Goal: Task Accomplishment & Management: Use online tool/utility

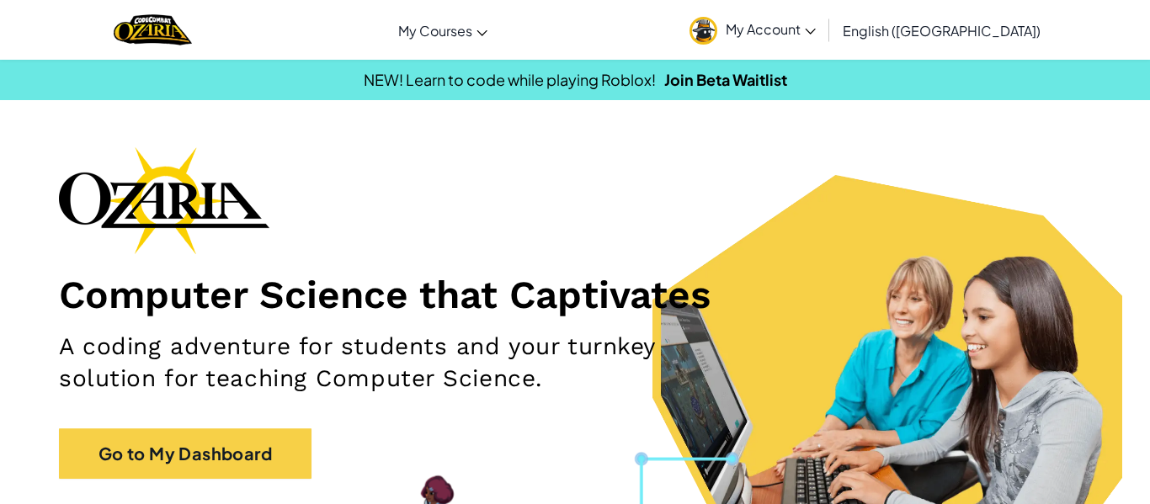
click at [717, 24] on img at bounding box center [703, 31] width 28 height 28
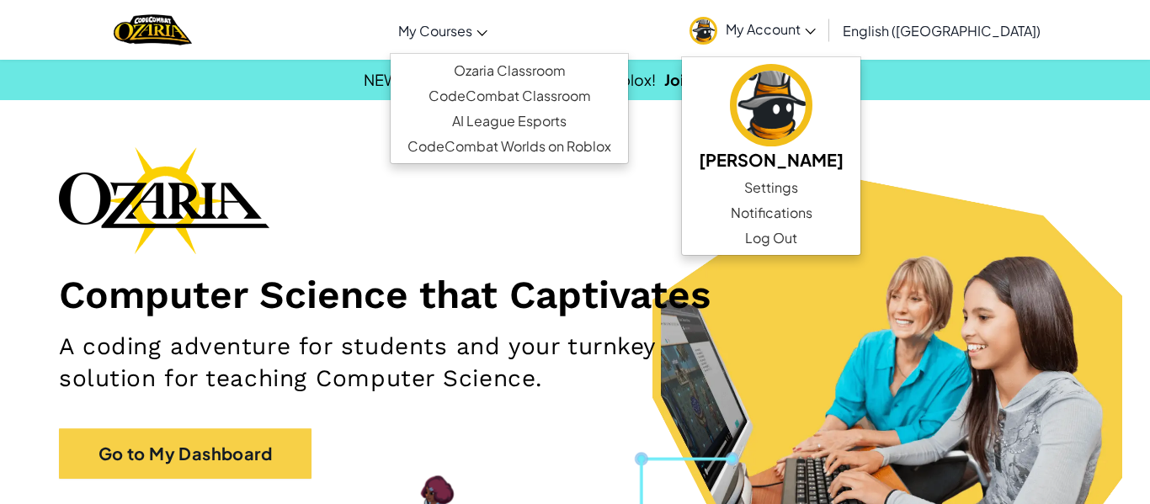
click at [487, 32] on icon at bounding box center [481, 33] width 11 height 6
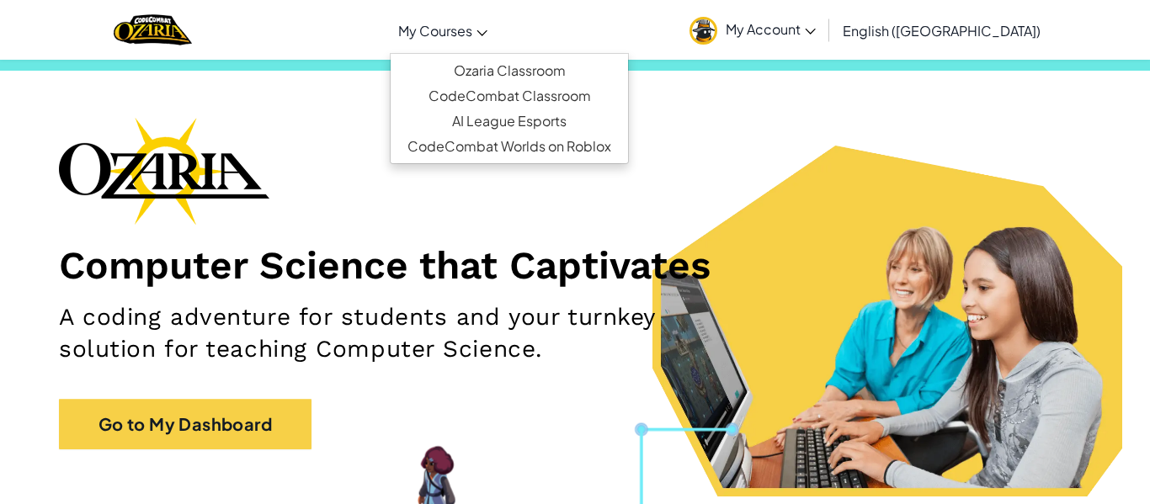
scroll to position [34, 0]
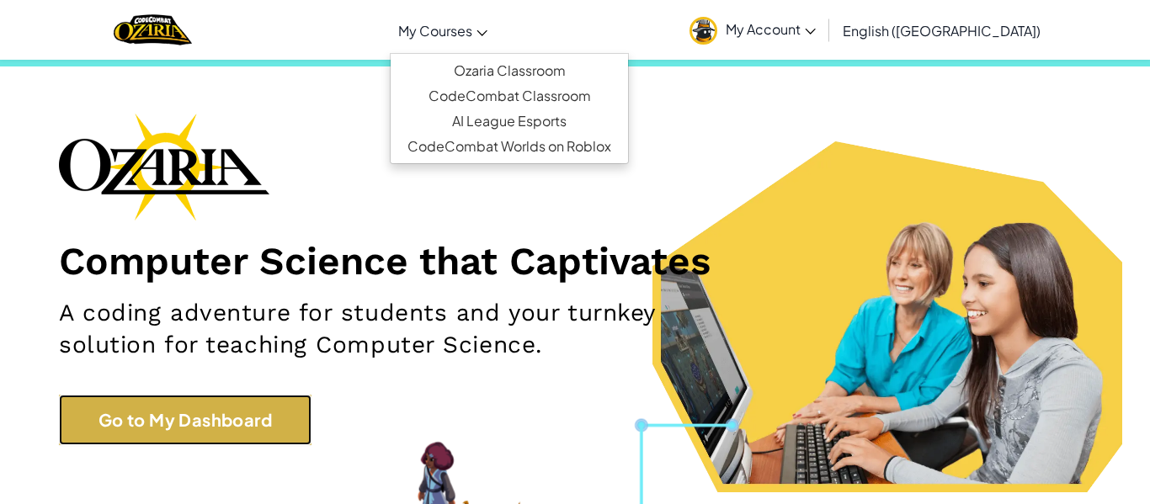
click at [258, 424] on link "Go to My Dashboard" at bounding box center [185, 420] width 252 height 50
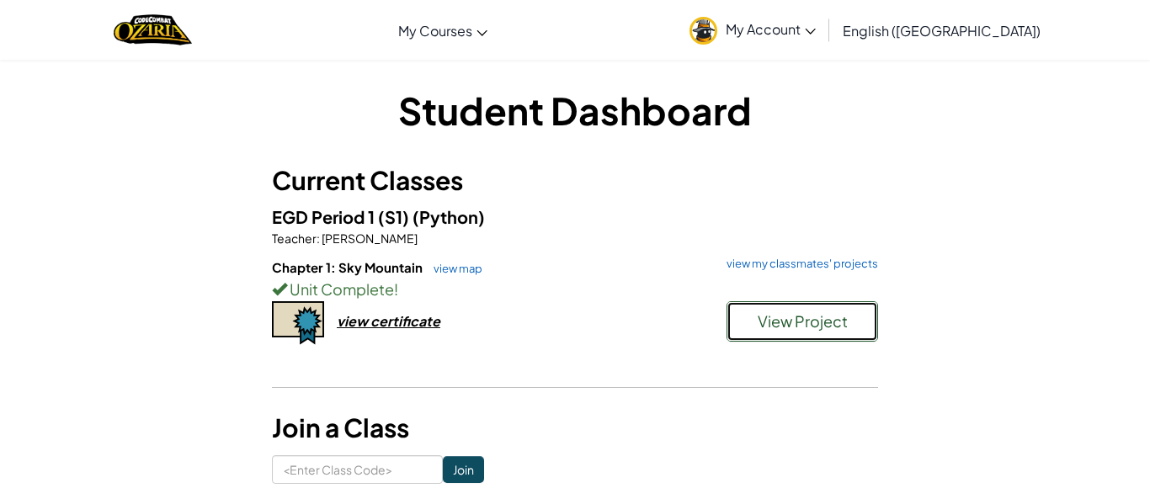
click at [812, 316] on span "View Project" at bounding box center [802, 320] width 90 height 19
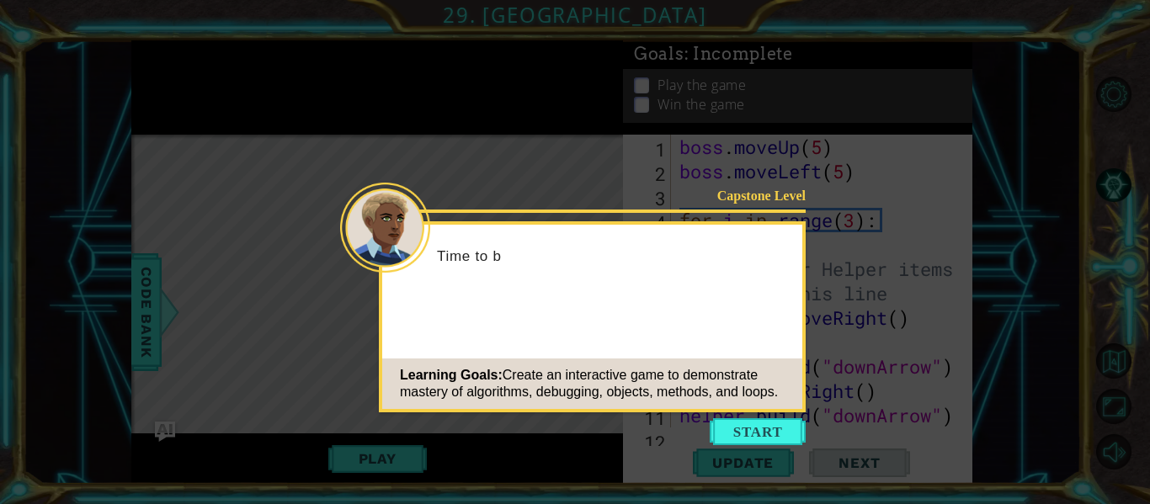
scroll to position [1879, 0]
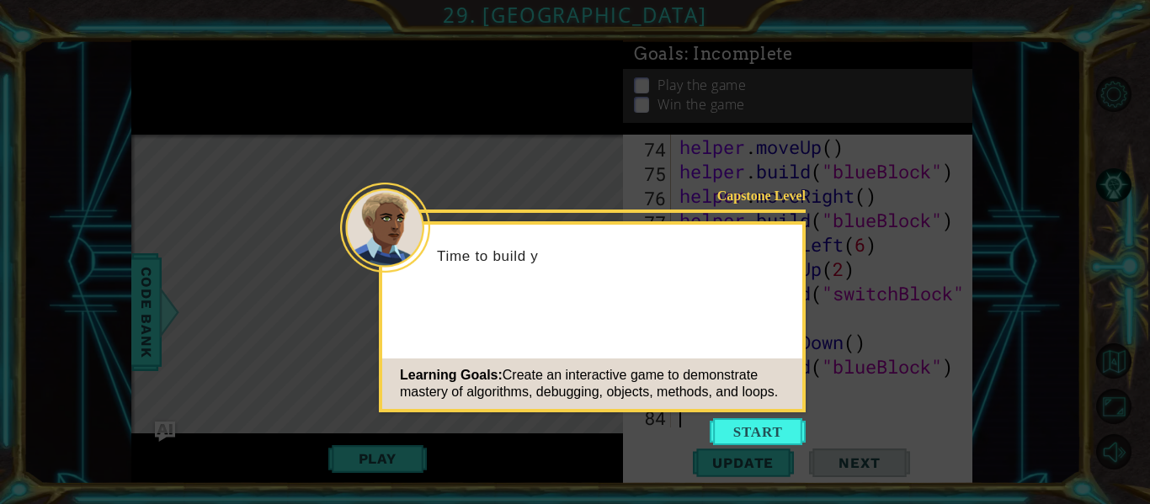
click at [775, 461] on icon at bounding box center [575, 252] width 1150 height 504
click at [765, 443] on button "Start" at bounding box center [757, 431] width 96 height 27
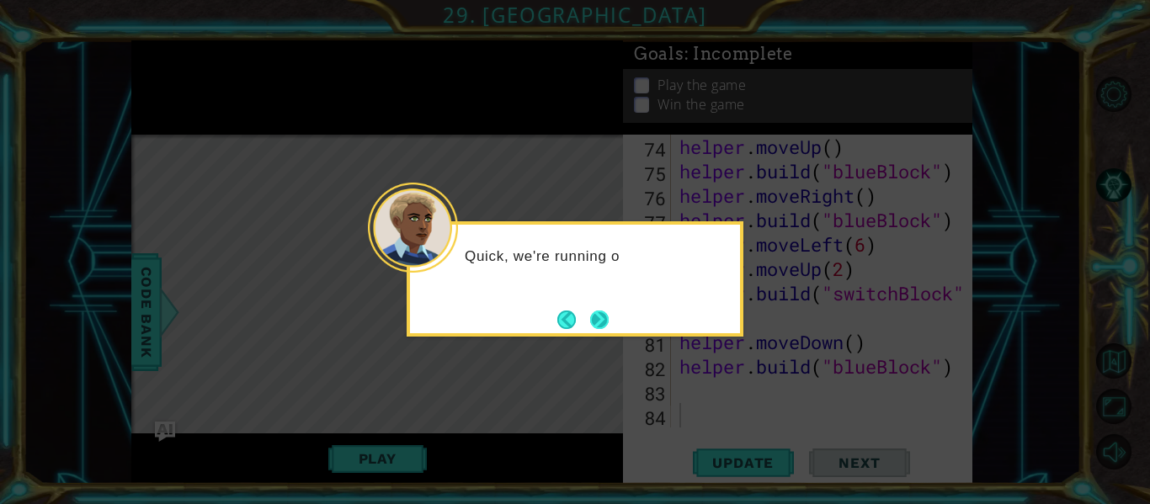
click at [600, 324] on button "Next" at bounding box center [599, 320] width 19 height 19
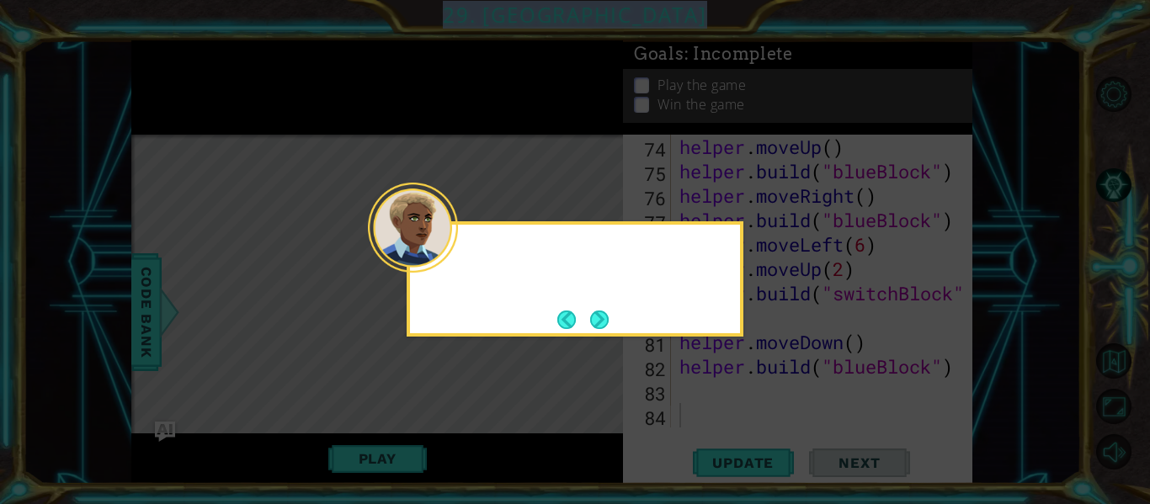
click at [600, 324] on icon at bounding box center [575, 252] width 1150 height 504
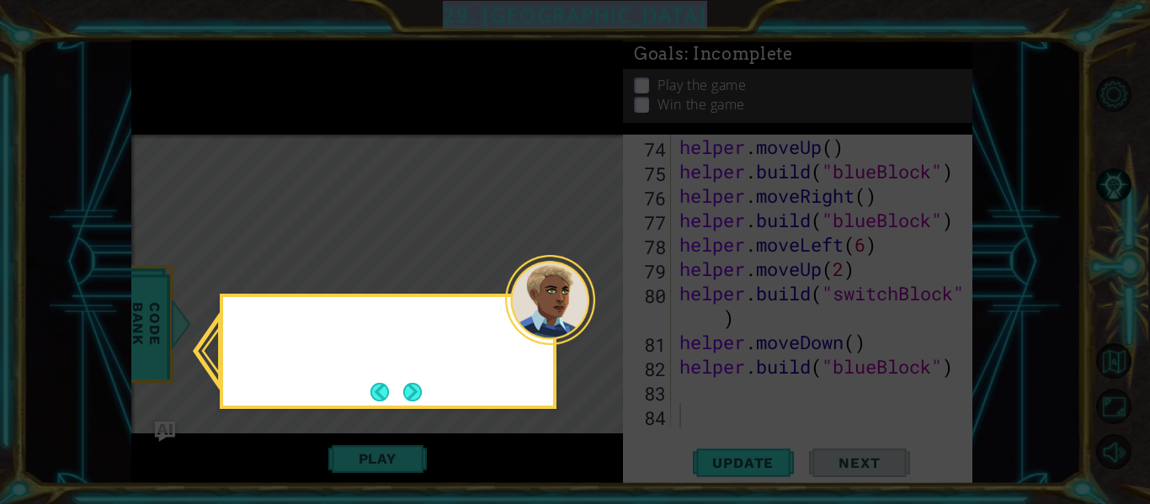
click at [600, 324] on icon at bounding box center [575, 252] width 1150 height 504
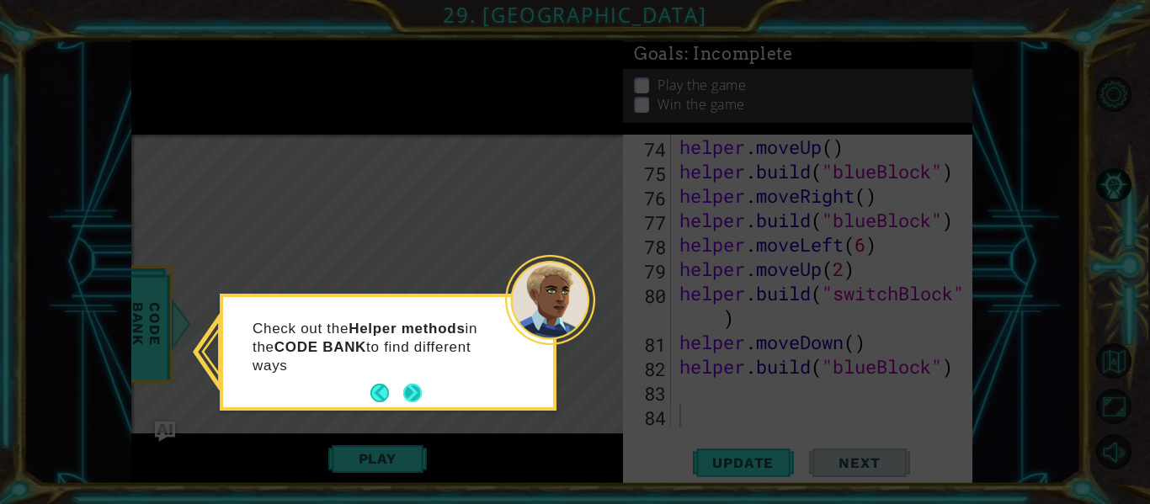
click at [422, 390] on button "Next" at bounding box center [412, 393] width 19 height 19
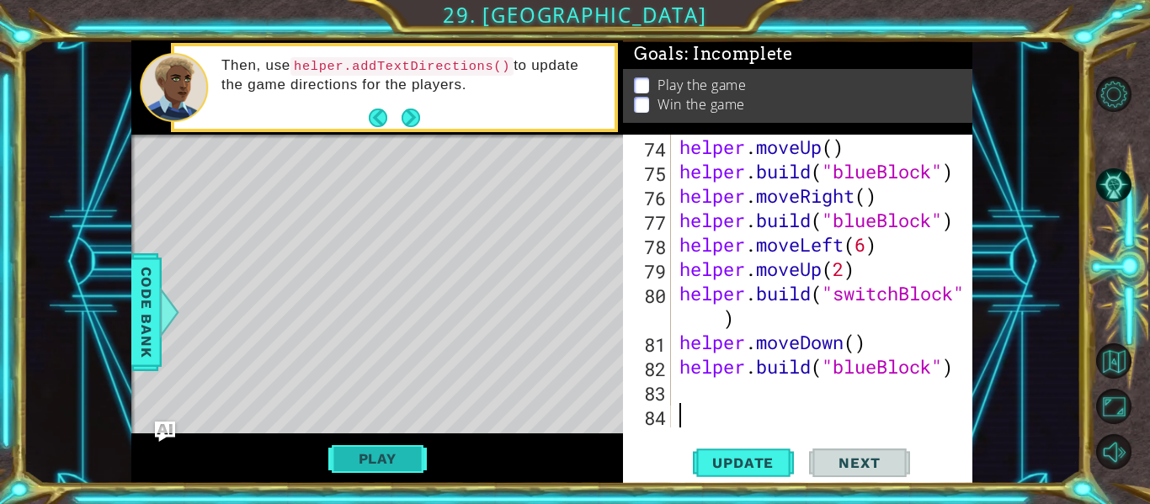
click at [348, 446] on button "Play" at bounding box center [377, 459] width 98 height 32
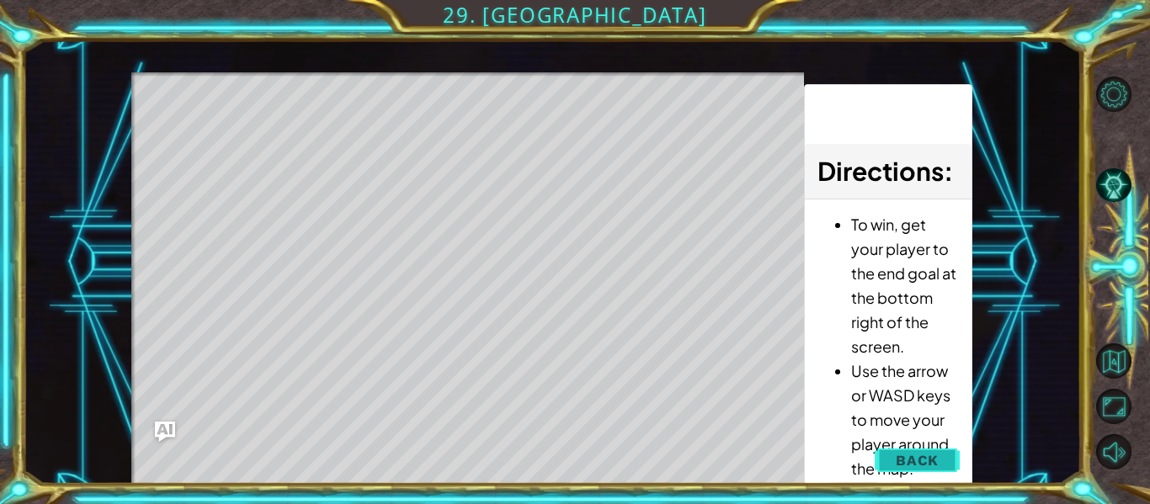
click at [906, 465] on span "Back" at bounding box center [916, 460] width 43 height 17
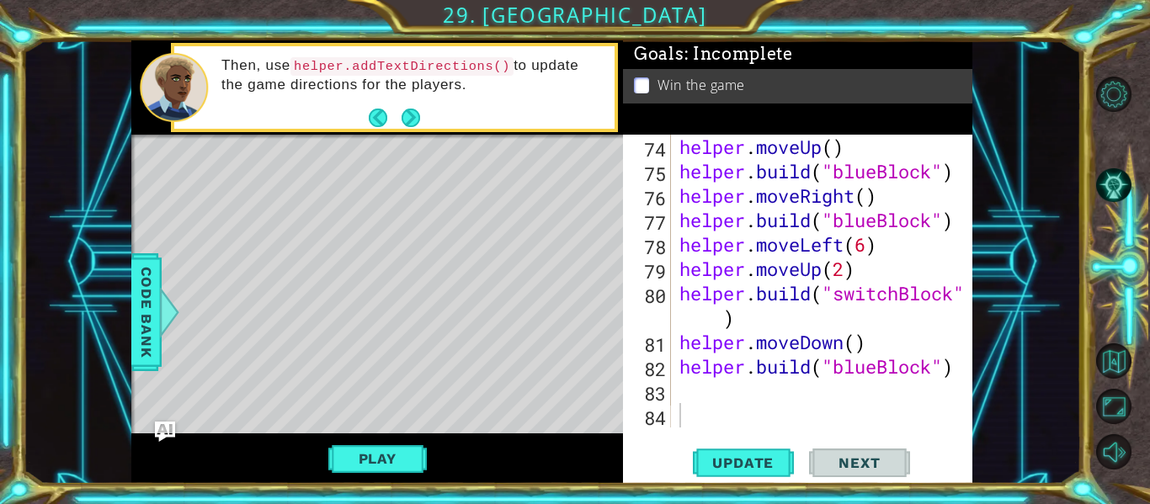
click at [721, 388] on div "helper . moveUp ( ) helper . build ( "blueBlock" ) helper . moveRight ( ) helpe…" at bounding box center [826, 306] width 301 height 342
click at [725, 458] on span "Update" at bounding box center [742, 462] width 95 height 17
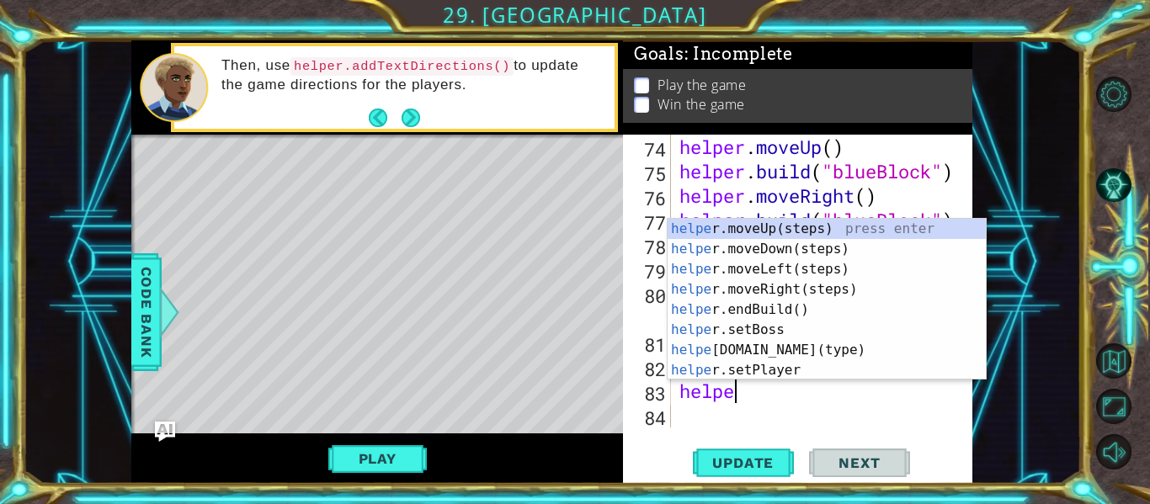
type textarea "helper"
click at [791, 229] on div "helper .moveUp(steps) press enter helper .moveDown(steps) press enter helper .m…" at bounding box center [826, 320] width 318 height 202
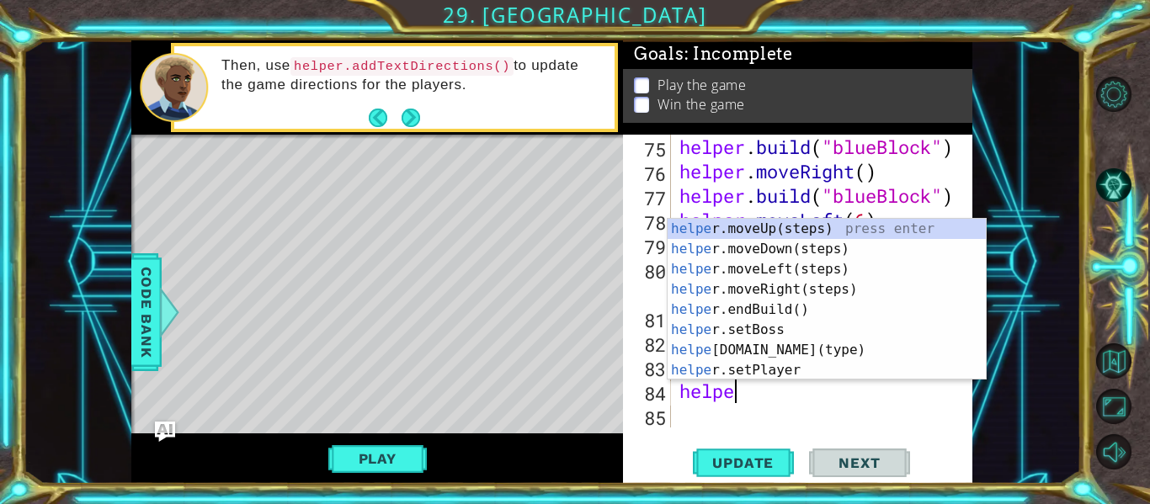
type textarea "helper"
click at [805, 279] on div "helper .moveUp(steps) press enter helper .moveDown(steps) press enter helper .m…" at bounding box center [826, 320] width 318 height 202
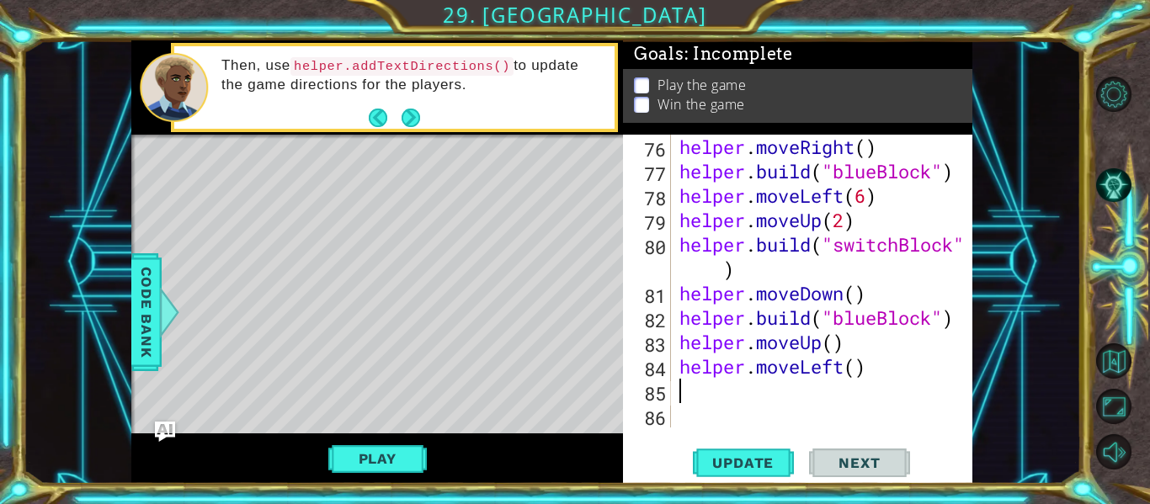
scroll to position [1928, 0]
click at [844, 370] on div "helper . moveRight ( ) helper . build ( "blueBlock" ) helper . moveLeft ( 6 ) h…" at bounding box center [826, 306] width 301 height 342
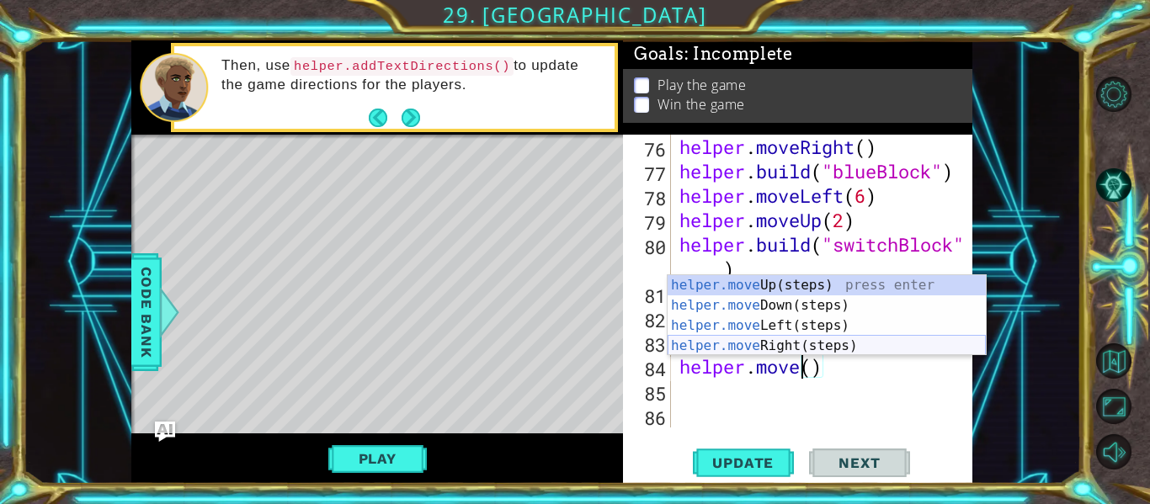
click at [828, 346] on div "helper.move Up(steps) press enter helper.move Down(steps) press enter helper.mo…" at bounding box center [826, 335] width 318 height 121
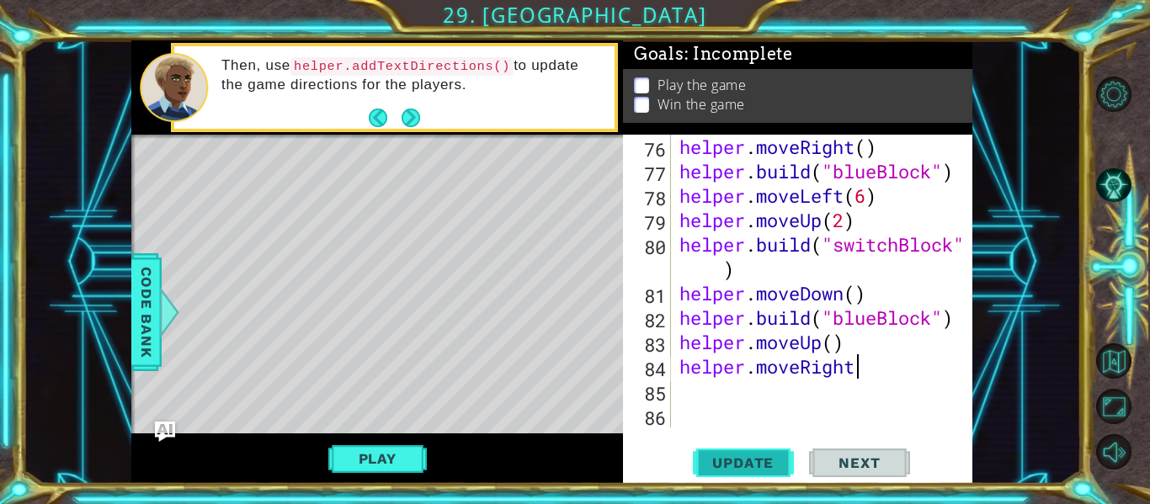
click at [776, 463] on span "Update" at bounding box center [742, 462] width 95 height 17
click at [772, 466] on span "Update" at bounding box center [742, 462] width 95 height 17
click at [773, 471] on span "Update" at bounding box center [742, 462] width 95 height 17
type textarea "helper.moveRight()"
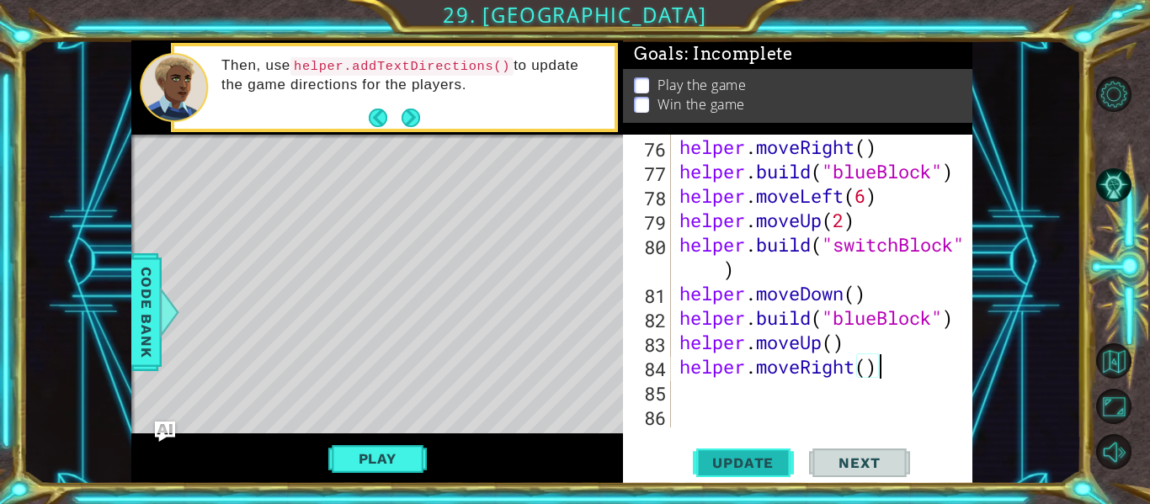
click at [784, 465] on span "Update" at bounding box center [742, 462] width 95 height 17
click at [780, 410] on div "helper . moveRight ( ) helper . build ( "blueBlock" ) helper . moveLeft ( 6 ) h…" at bounding box center [826, 306] width 301 height 342
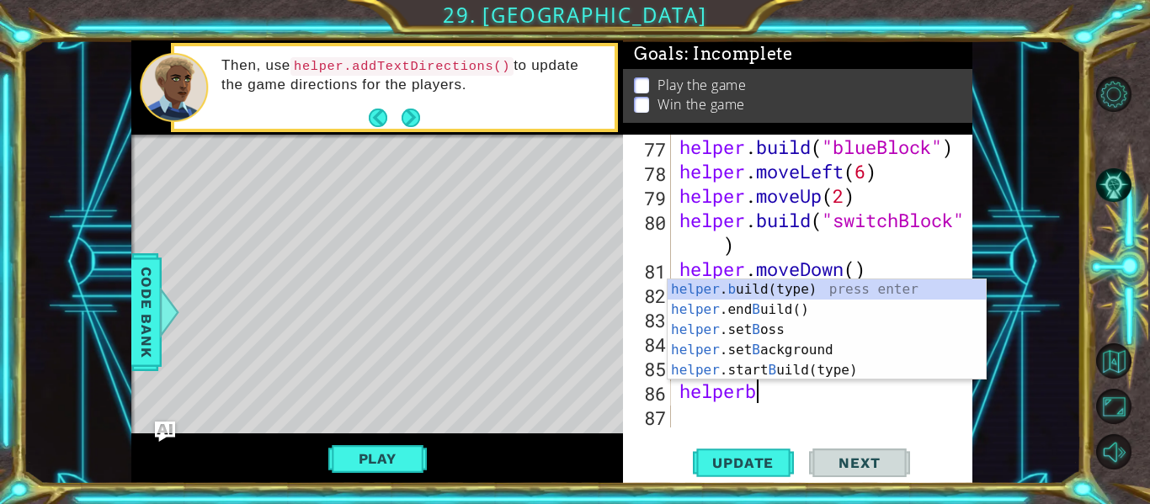
scroll to position [0, 3]
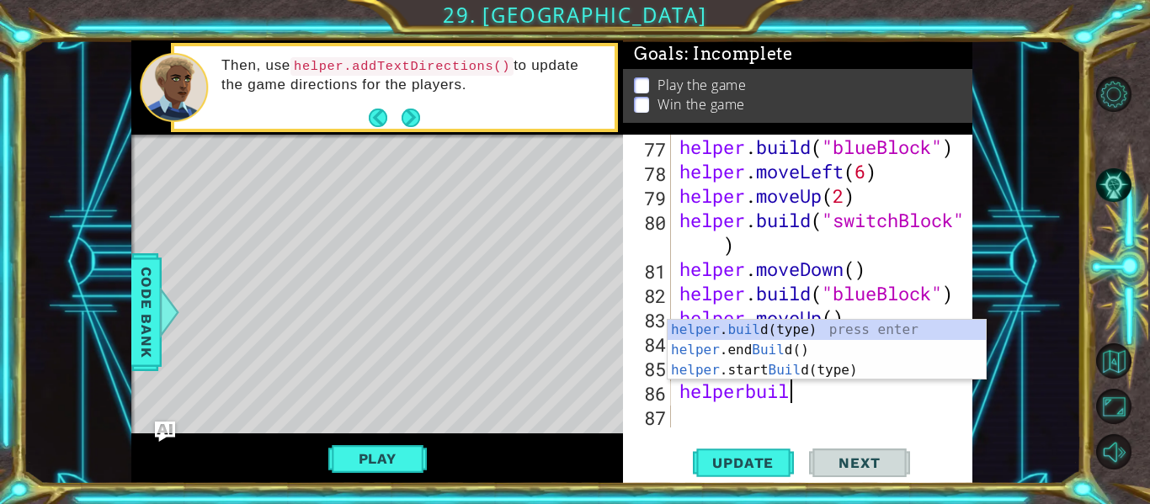
type textarea "helperbuild"
click at [780, 344] on div "helper . build (type) press enter helper .end Build () press enter helper .star…" at bounding box center [826, 370] width 318 height 101
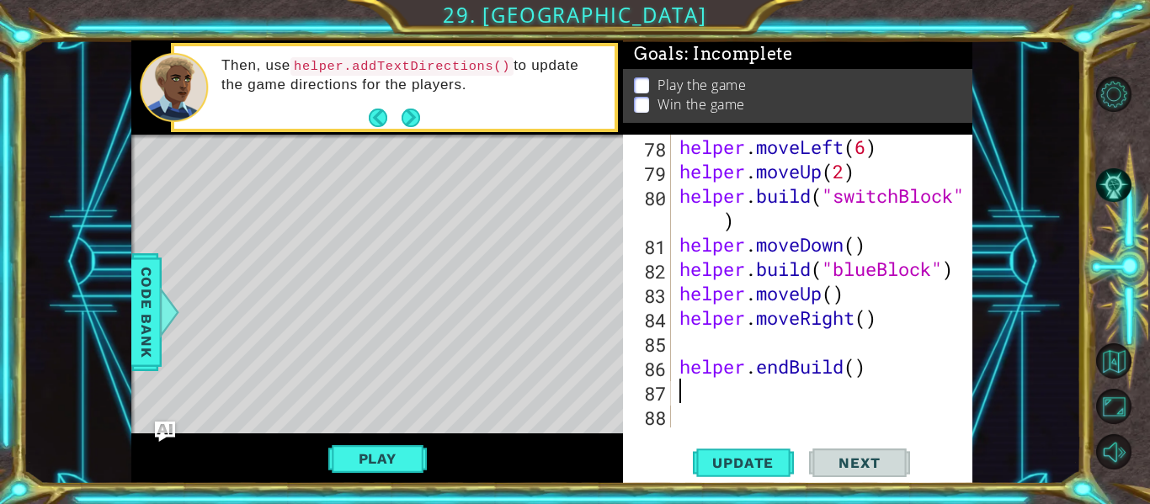
scroll to position [1977, 0]
click at [762, 463] on span "Update" at bounding box center [742, 462] width 95 height 17
click at [846, 369] on div "helper . moveLeft ( 6 ) helper . moveUp ( 2 ) helper . build ( "switchBlock" ) …" at bounding box center [826, 306] width 301 height 342
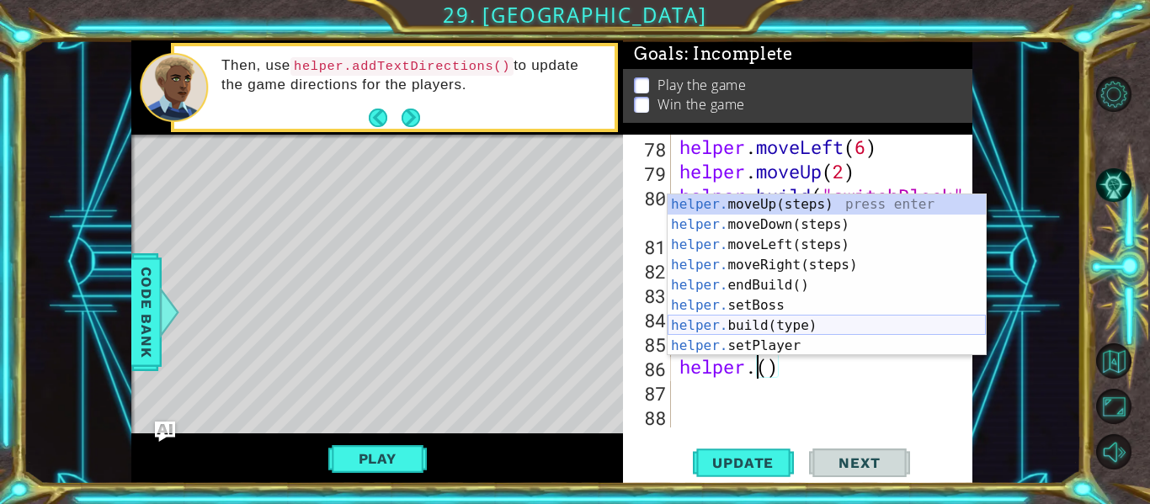
click at [810, 323] on div "helper. moveUp(steps) press enter helper. moveDown(steps) press enter helper. m…" at bounding box center [826, 295] width 318 height 202
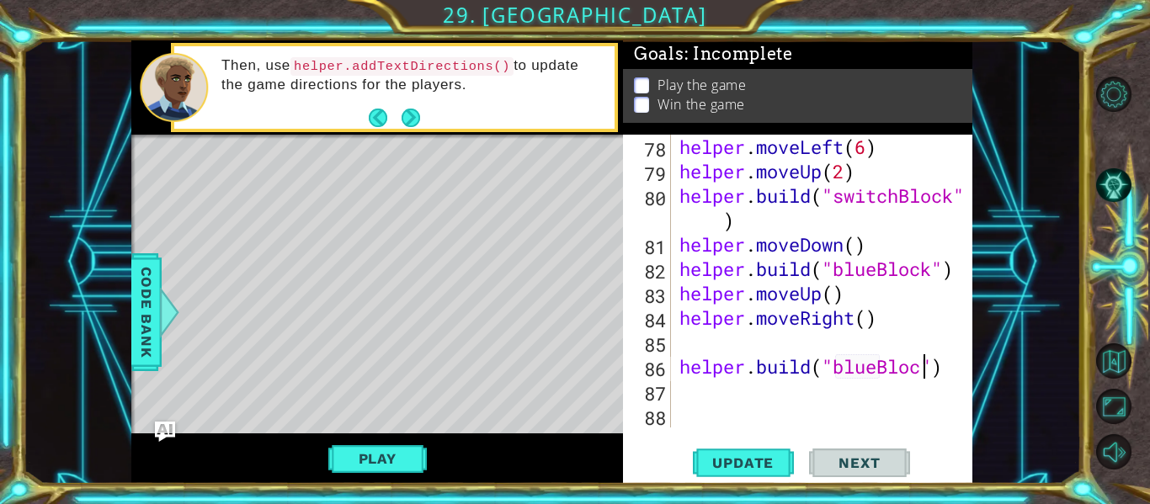
scroll to position [0, 12]
click at [731, 470] on span "Update" at bounding box center [742, 462] width 95 height 17
click at [392, 452] on button "Play" at bounding box center [377, 459] width 98 height 32
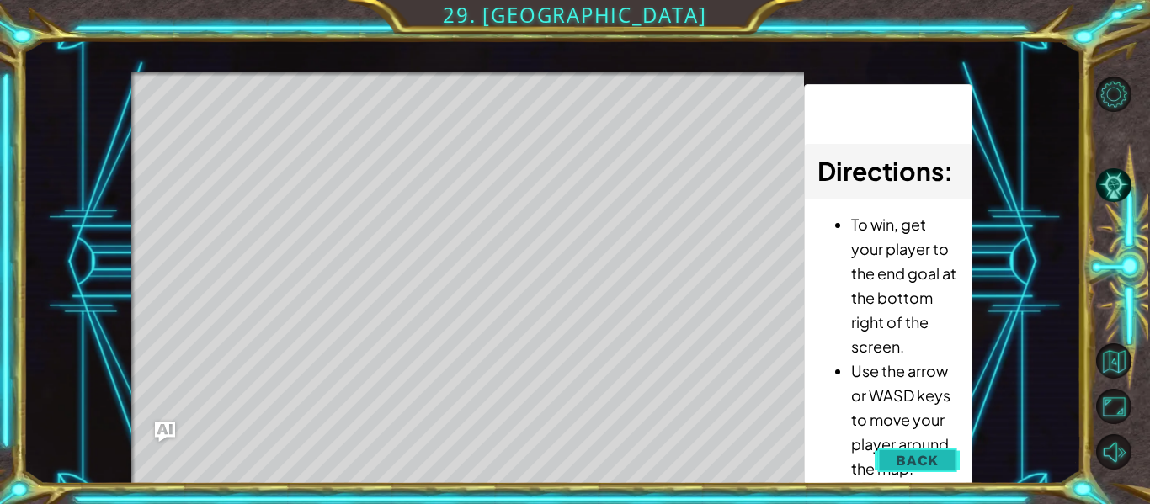
click at [925, 454] on span "Back" at bounding box center [916, 460] width 43 height 17
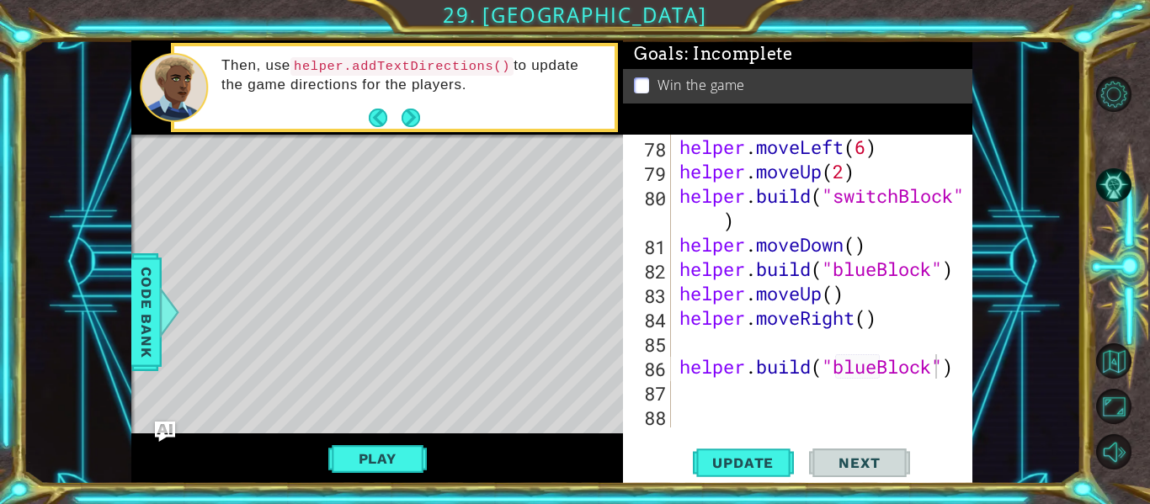
click at [939, 367] on div "helper . moveLeft ( 6 ) helper . moveUp ( 2 ) helper . build ( "switchBlock" ) …" at bounding box center [826, 306] width 301 height 342
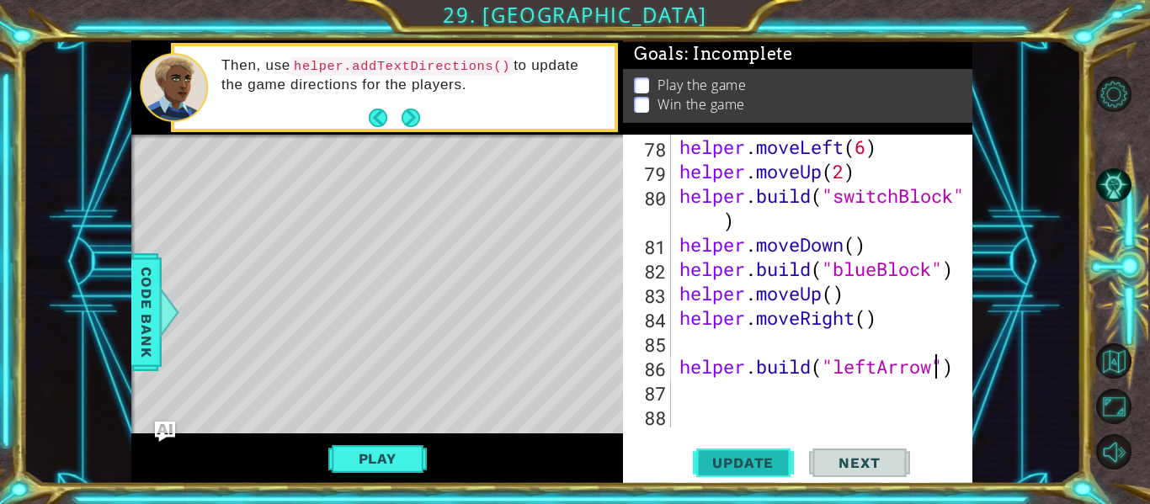
type textarea "[DOMAIN_NAME]("leftArrow")"
click at [773, 460] on span "Update" at bounding box center [742, 462] width 95 height 17
click at [365, 469] on button "Play" at bounding box center [377, 459] width 98 height 32
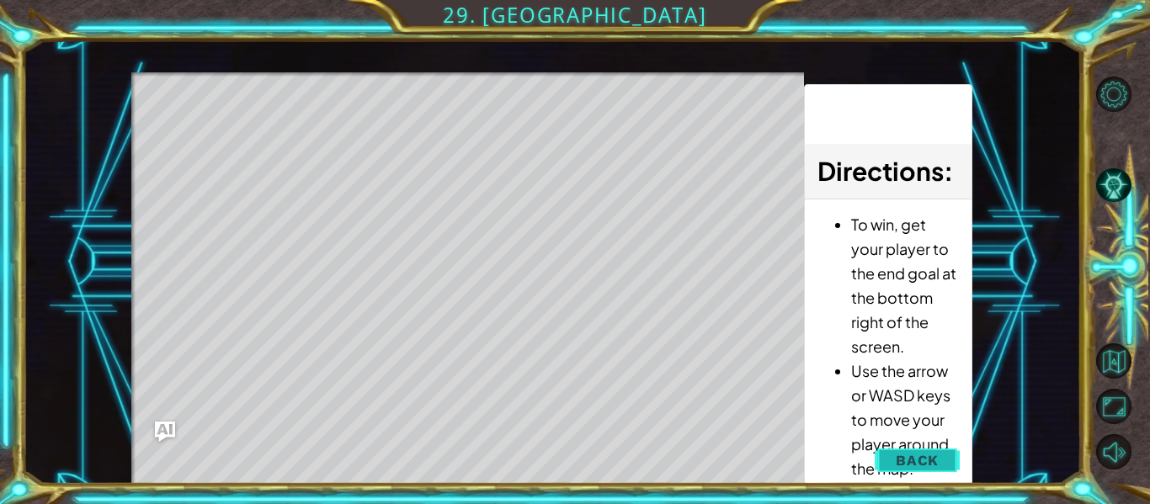
click at [931, 460] on span "Back" at bounding box center [916, 460] width 43 height 17
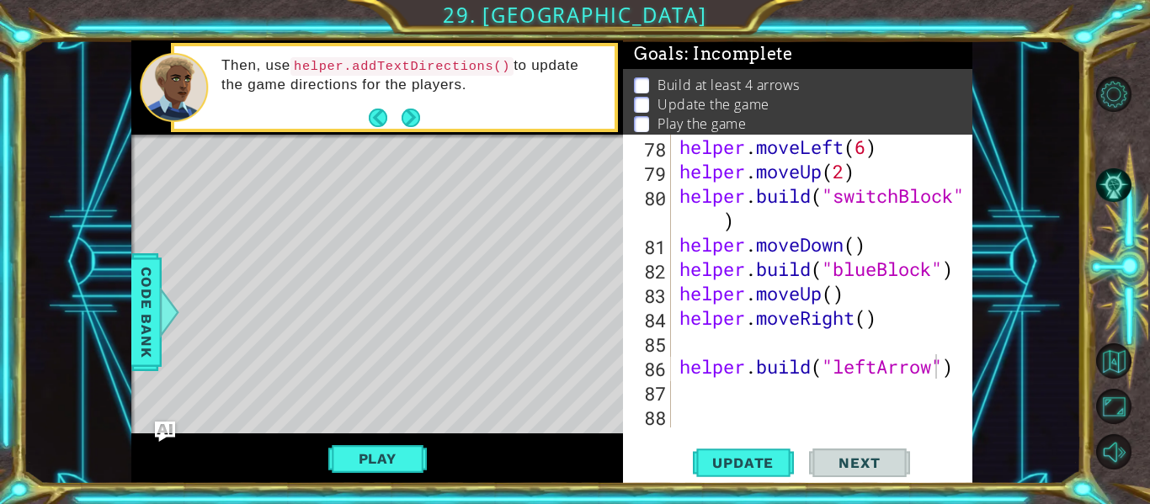
click at [931, 460] on div "Update Next" at bounding box center [800, 463] width 349 height 35
click at [747, 467] on span "Update" at bounding box center [742, 462] width 95 height 17
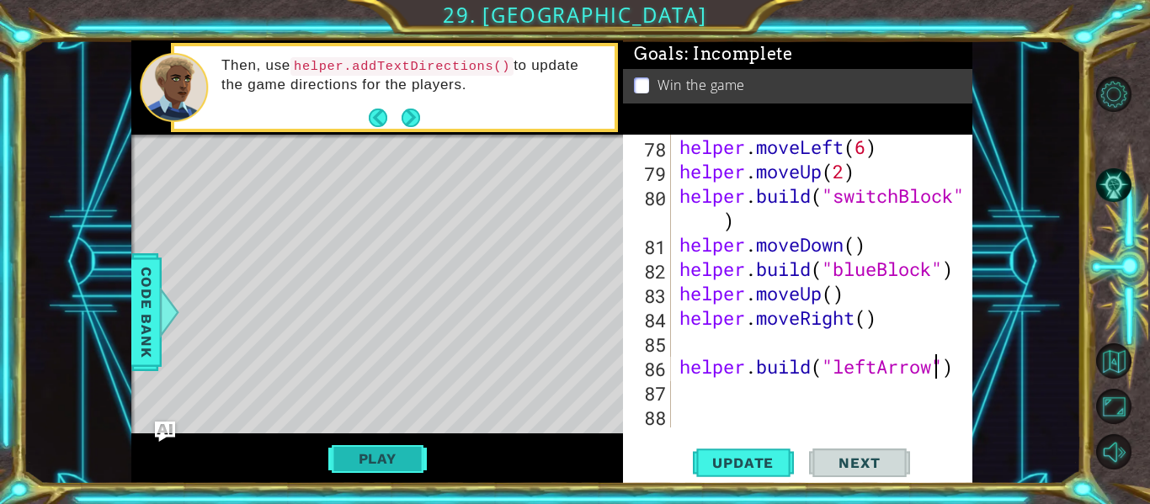
click at [420, 453] on button "Play" at bounding box center [377, 459] width 98 height 32
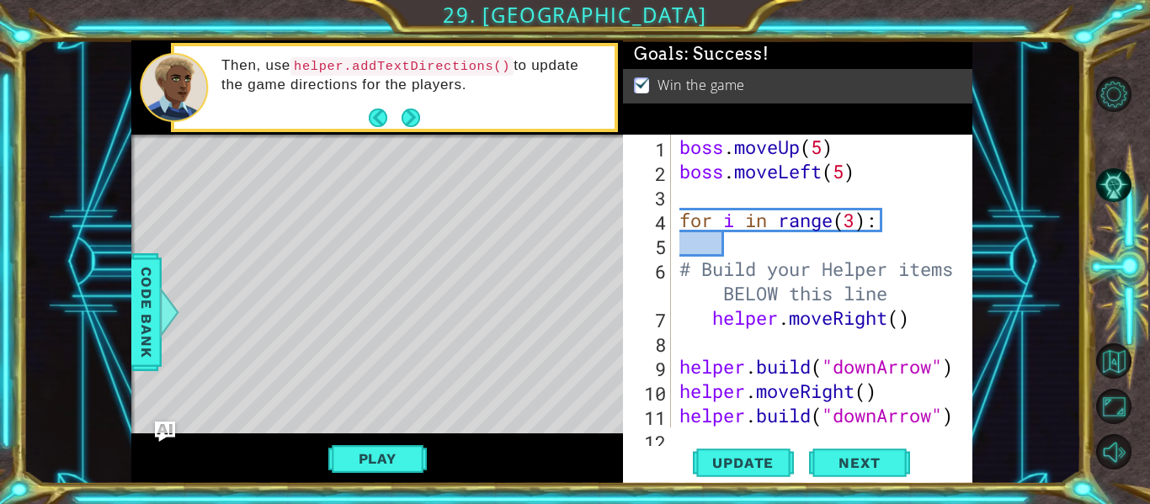
scroll to position [0, 0]
click at [720, 200] on div "boss . moveUp ( 5 ) boss . moveLeft ( 5 ) for i in range ( 3 ) : # Build your H…" at bounding box center [826, 306] width 301 height 342
click at [710, 194] on div "boss . moveUp ( 5 ) boss . moveLeft ( 5 ) for i in range ( 3 ) : # Build your H…" at bounding box center [826, 306] width 301 height 342
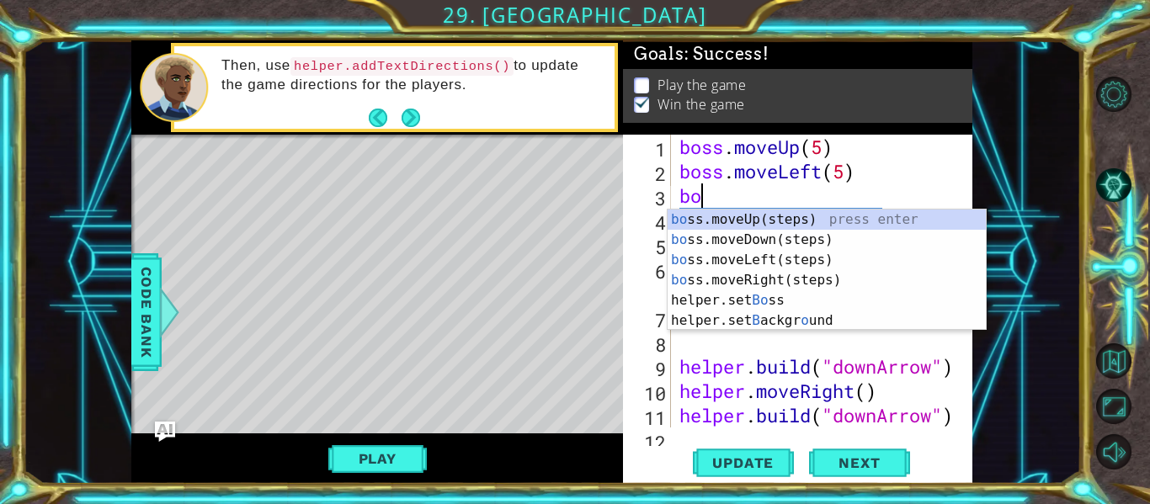
scroll to position [0, 1]
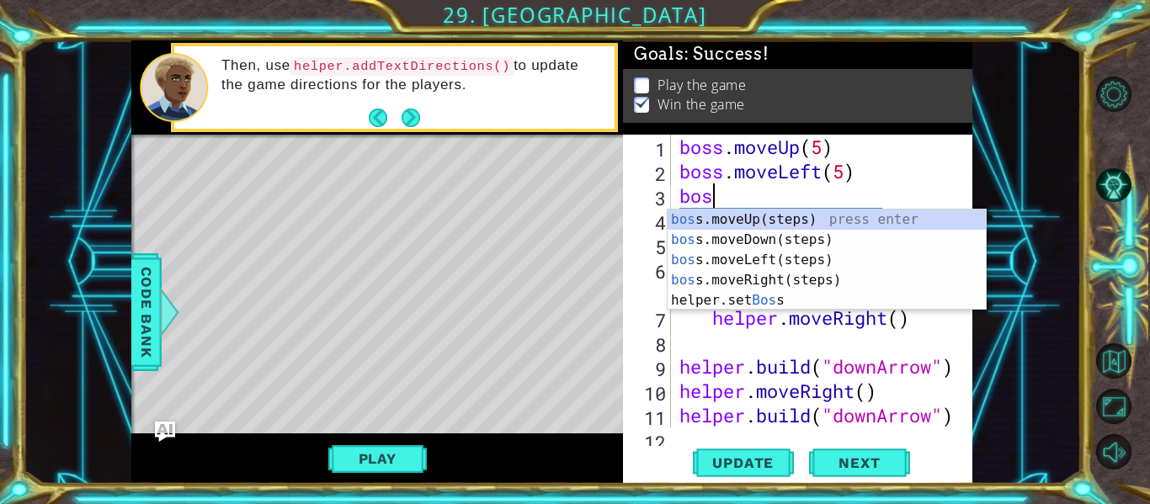
type textarea "boss"
click at [720, 235] on div "boss .moveUp(steps) press enter boss .moveDown(steps) press enter boss .moveLef…" at bounding box center [826, 280] width 318 height 141
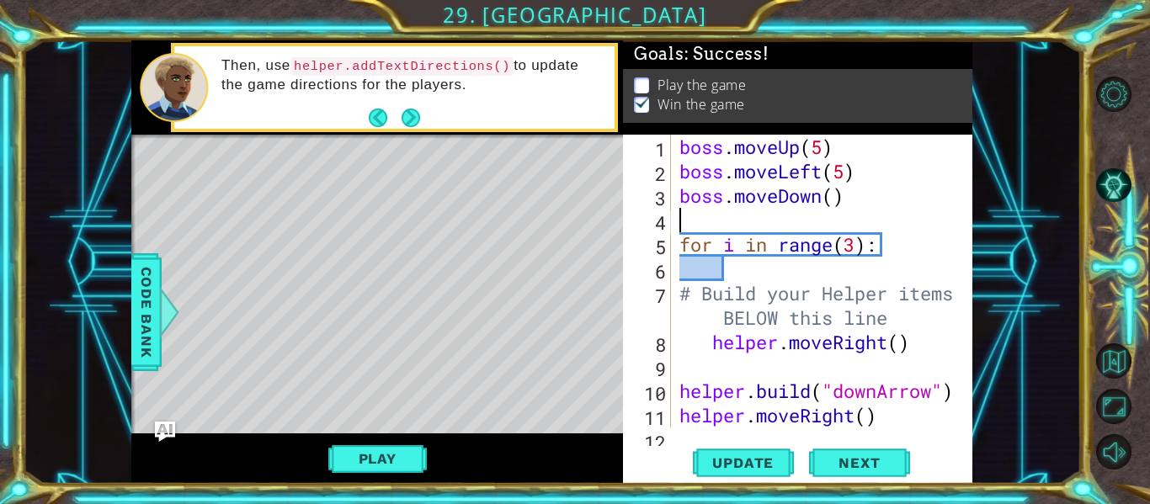
scroll to position [0, 0]
click at [826, 196] on div "boss . moveUp ( 5 ) boss . moveLeft ( 5 ) boss . moveDown ( ) for i in range ( …" at bounding box center [826, 306] width 301 height 342
click at [837, 192] on div "boss . moveUp ( 5 ) boss . moveLeft ( 5 ) boss . moveDown ( ) for i in range ( …" at bounding box center [826, 306] width 301 height 342
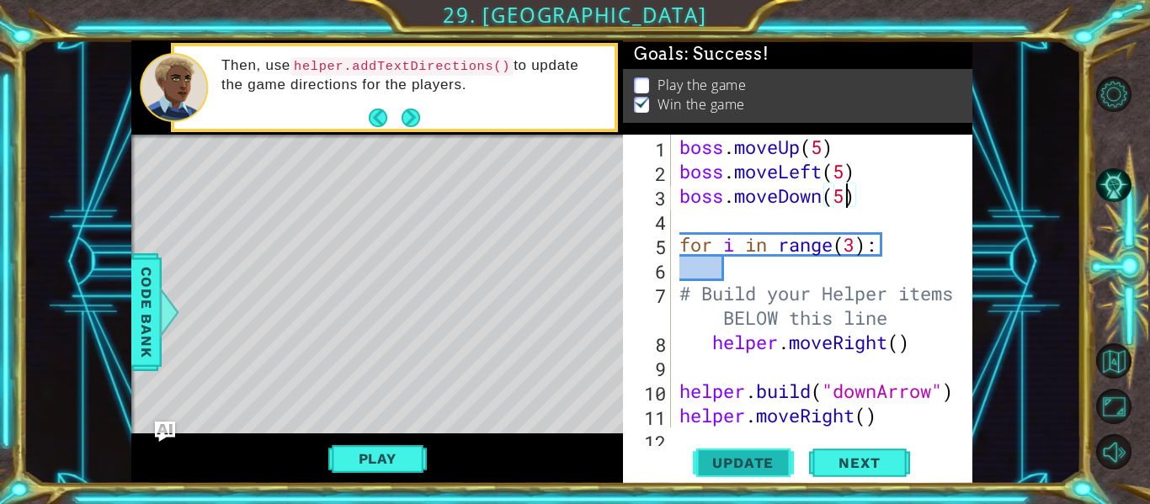
type textarea "boss.moveDown(5)"
click at [742, 471] on span "Update" at bounding box center [742, 462] width 95 height 17
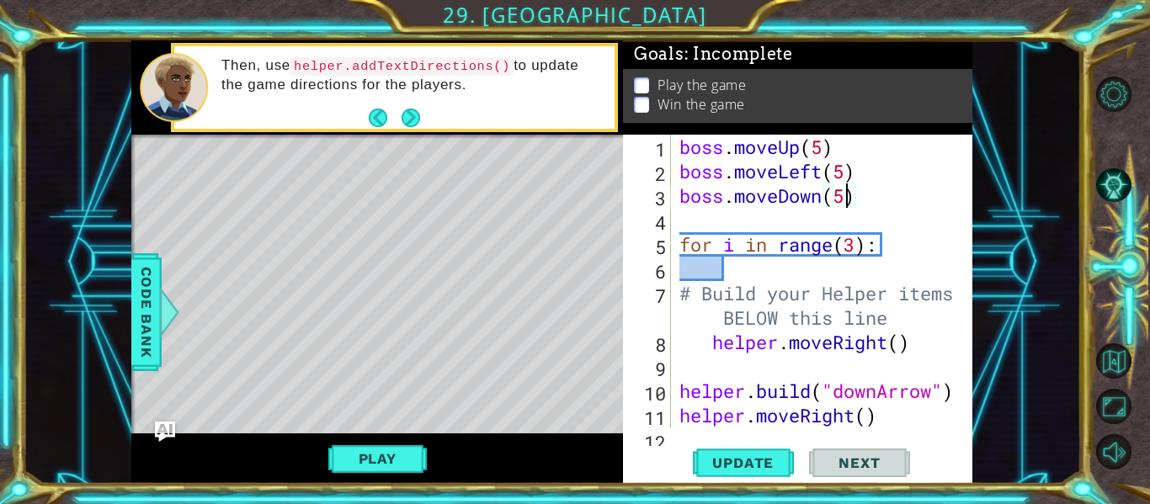
click at [752, 210] on div "boss . moveUp ( 5 ) boss . moveLeft ( 5 ) boss . moveDown ( 5 ) for i in range …" at bounding box center [826, 306] width 301 height 342
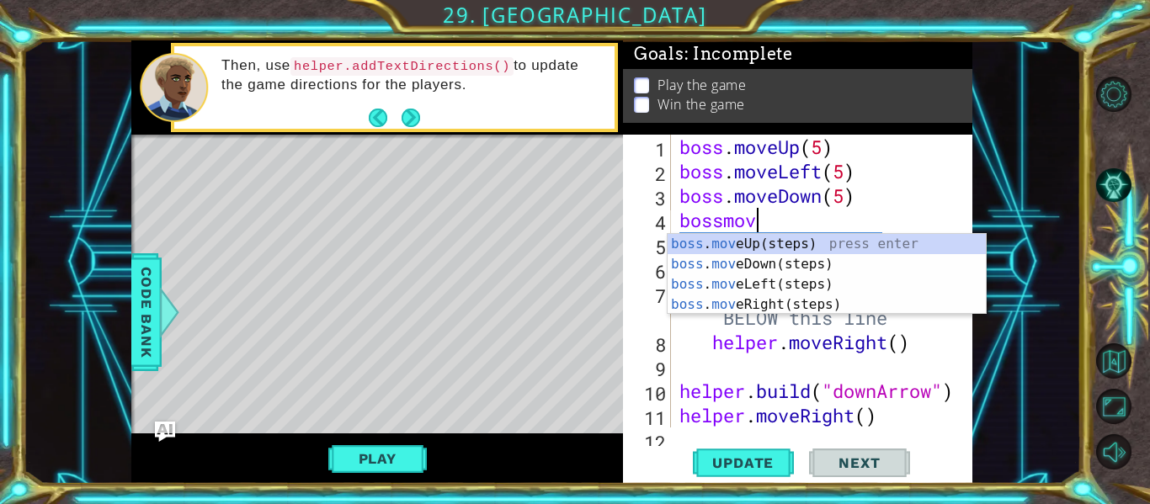
type textarea "bossmove"
click at [765, 297] on div "boss . move Up(steps) press enter boss . move Down(steps) press enter boss . mo…" at bounding box center [826, 294] width 318 height 121
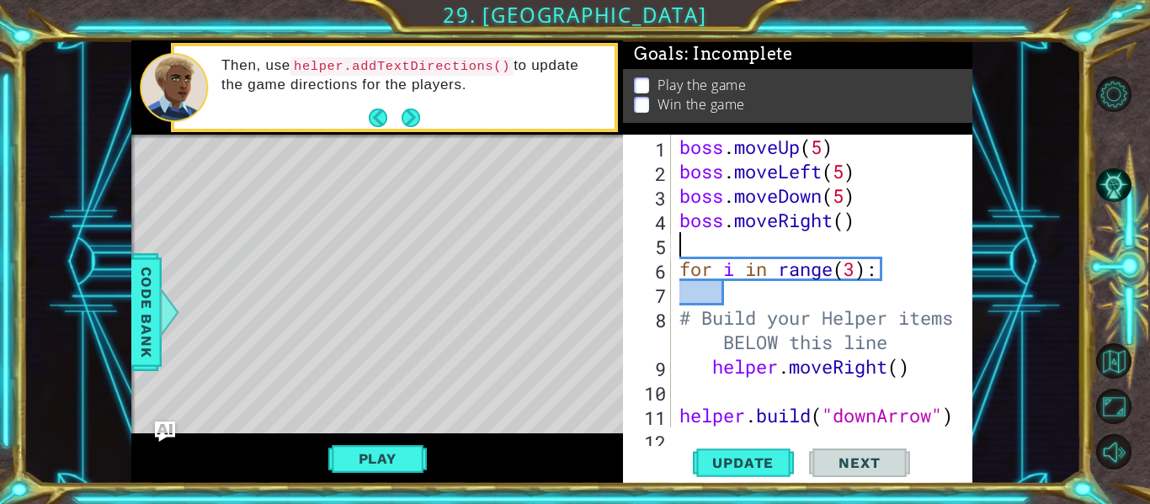
click at [844, 225] on div "boss . moveUp ( 5 ) boss . moveLeft ( 5 ) boss . moveDown ( 5 ) boss . moveRigh…" at bounding box center [826, 306] width 301 height 342
type textarea "boss.moveRight(6)"
click at [740, 473] on button "Update" at bounding box center [743, 463] width 101 height 35
click at [362, 452] on button "Play" at bounding box center [377, 459] width 98 height 32
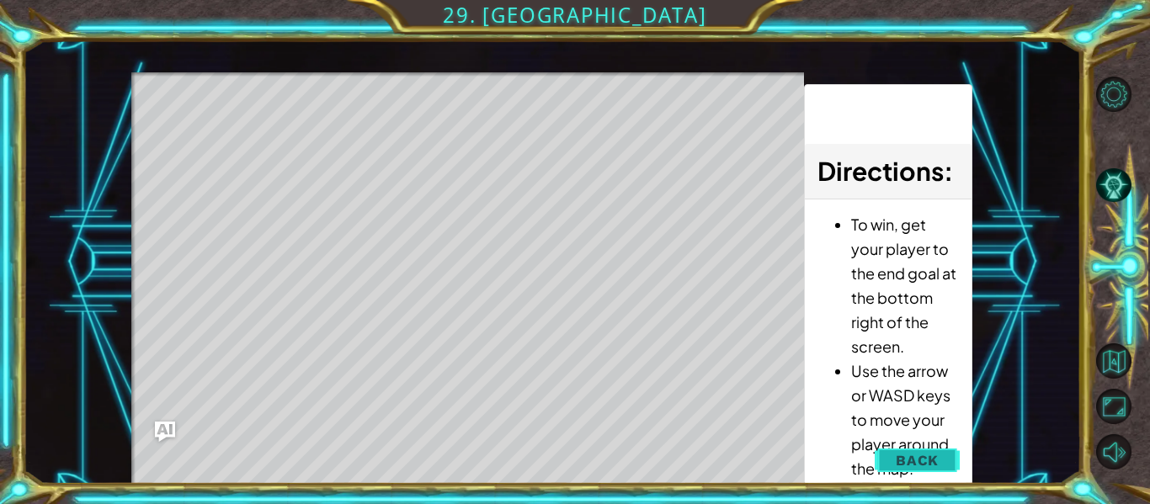
click at [948, 447] on button "Back" at bounding box center [916, 461] width 85 height 34
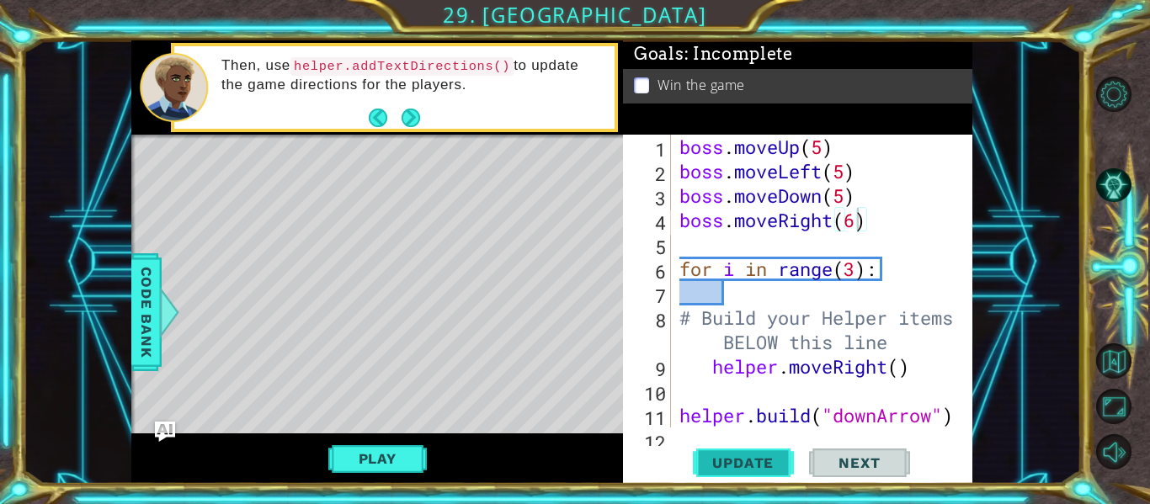
click at [711, 476] on button "Update" at bounding box center [743, 463] width 101 height 35
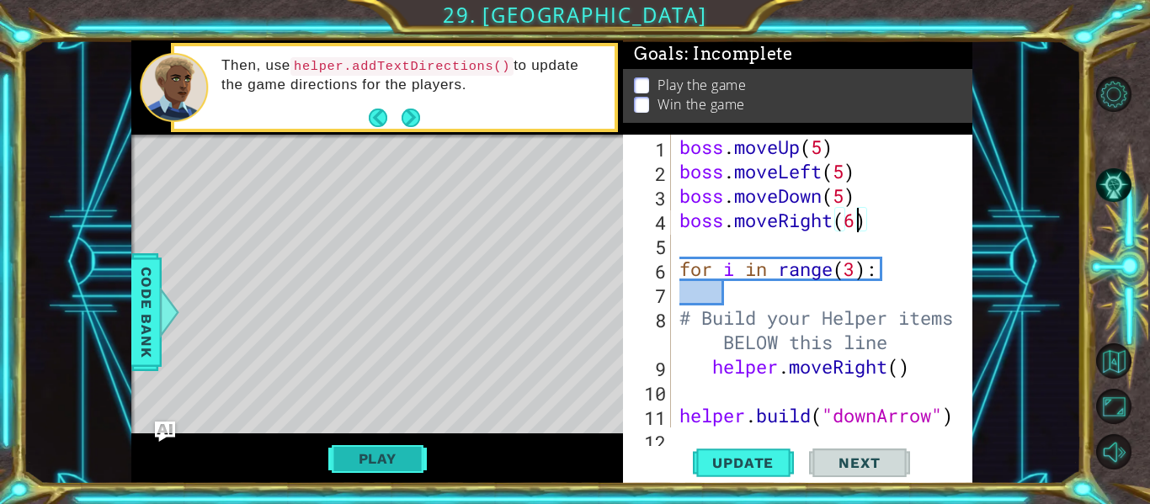
click at [376, 463] on button "Play" at bounding box center [377, 459] width 98 height 32
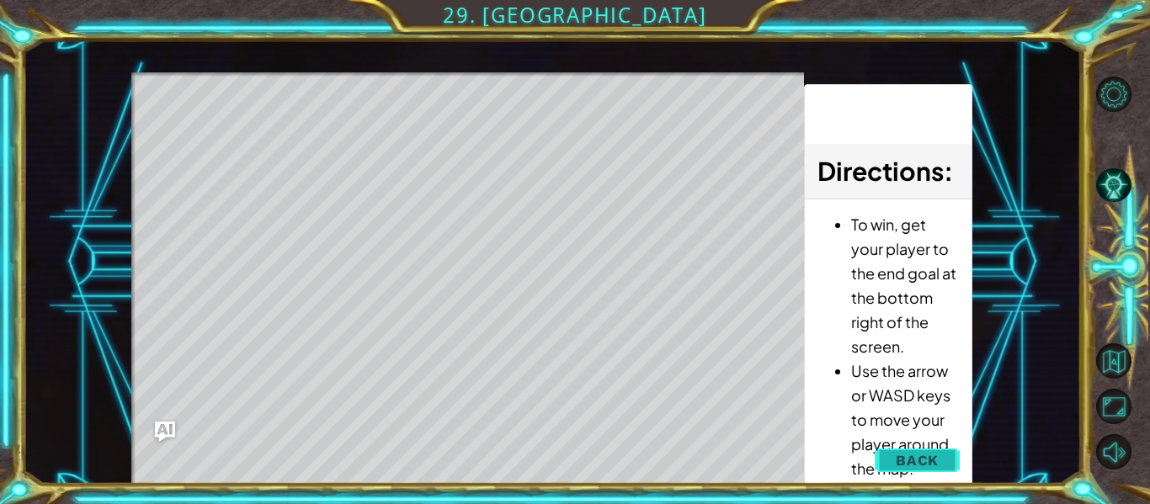
click at [916, 453] on span "Back" at bounding box center [916, 460] width 43 height 17
